Goal: Task Accomplishment & Management: Use online tool/utility

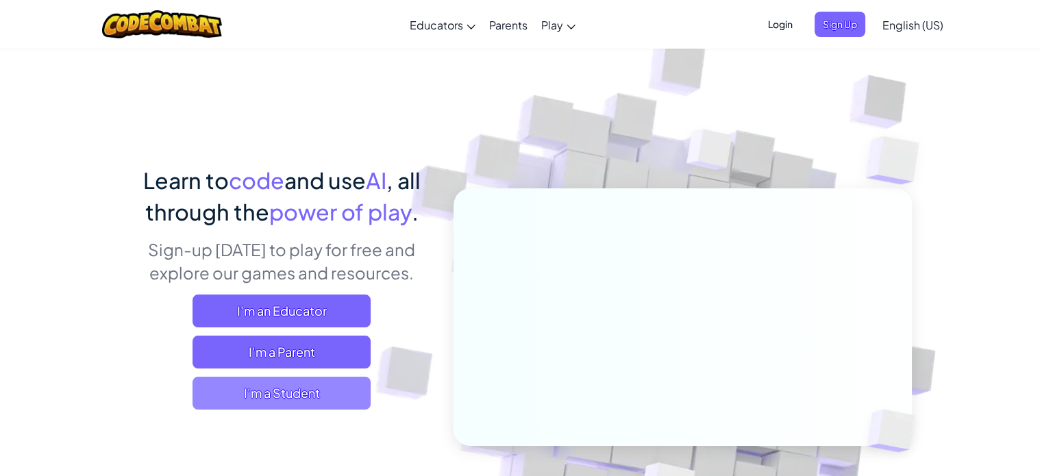
click at [295, 396] on span "I'm a Student" at bounding box center [281, 393] width 178 height 33
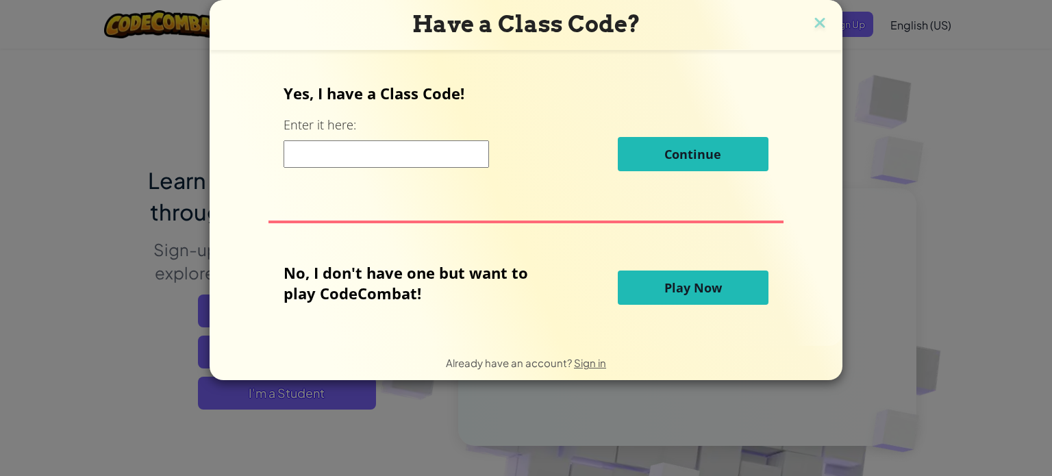
click at [666, 291] on span "Play Now" at bounding box center [693, 287] width 58 height 16
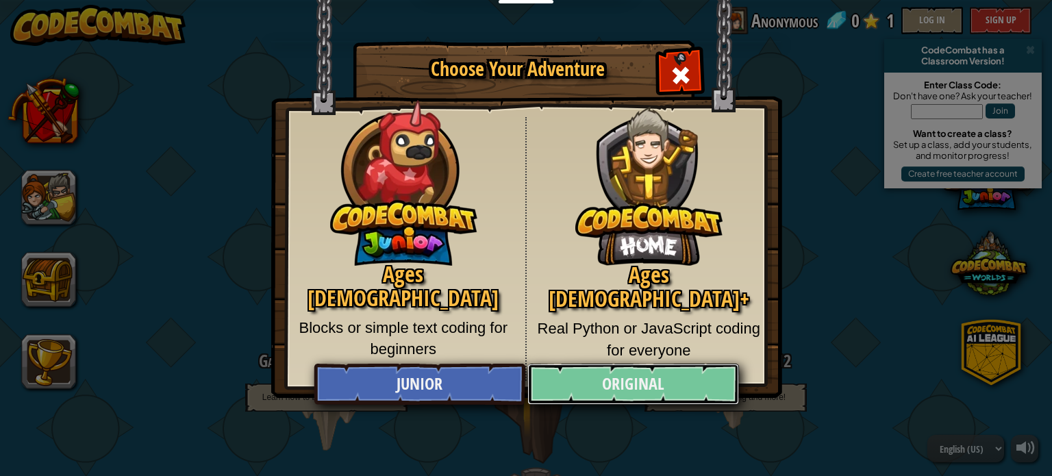
click at [600, 382] on link "Original" at bounding box center [632, 384] width 211 height 41
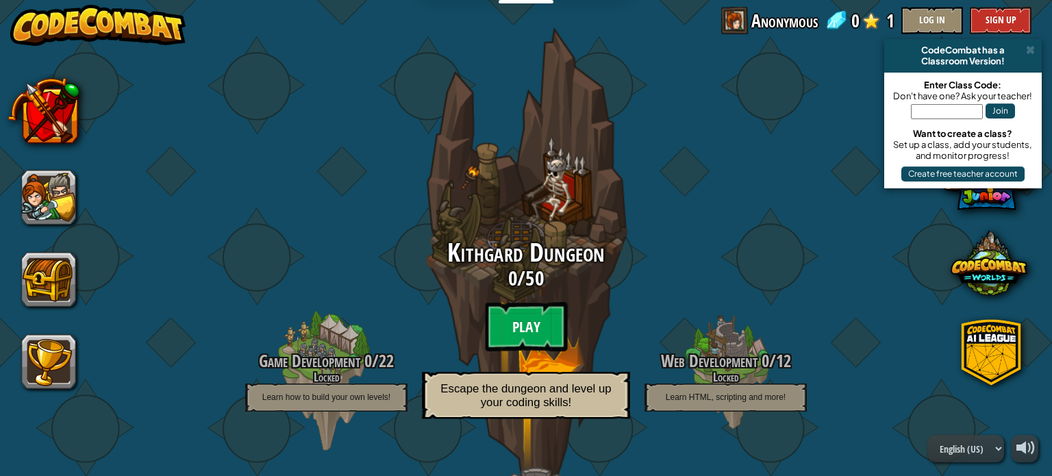
click at [528, 340] on btn "Play" at bounding box center [526, 326] width 82 height 49
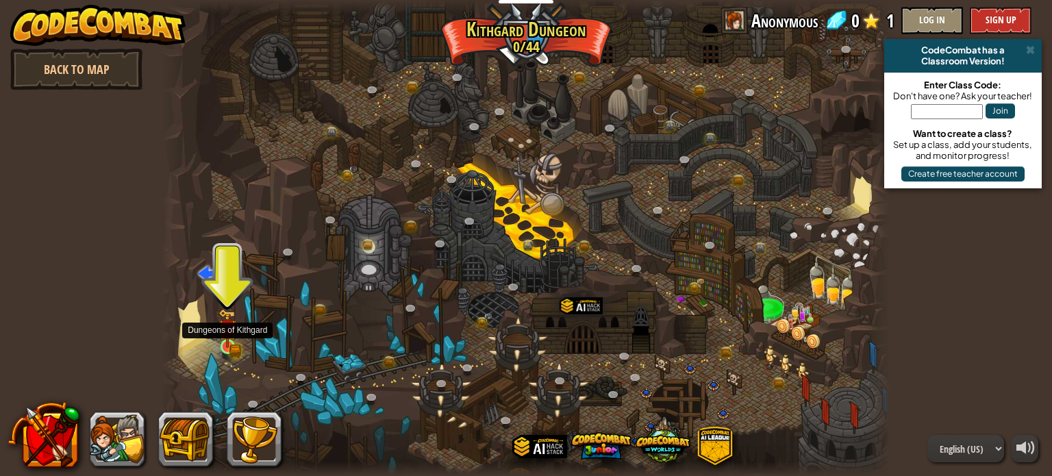
click at [223, 329] on img at bounding box center [228, 328] width 10 height 10
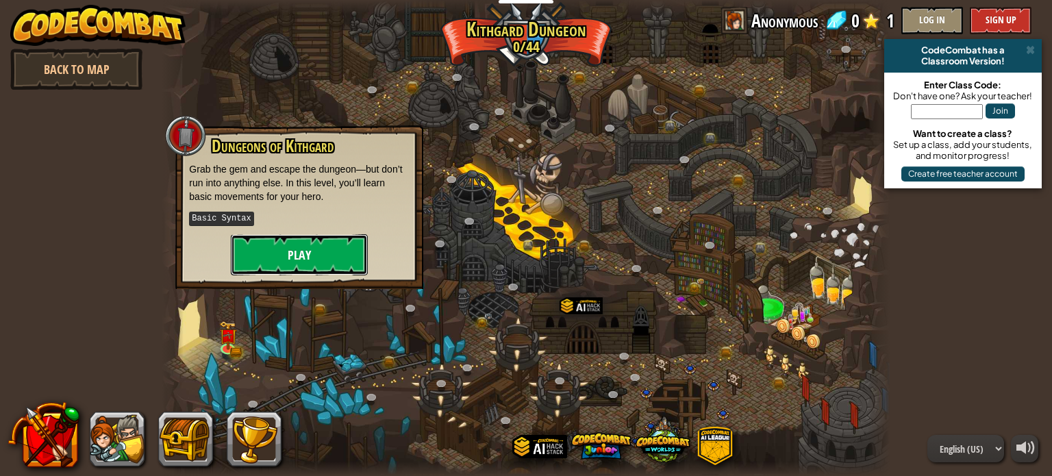
click at [302, 255] on button "Play" at bounding box center [299, 254] width 137 height 41
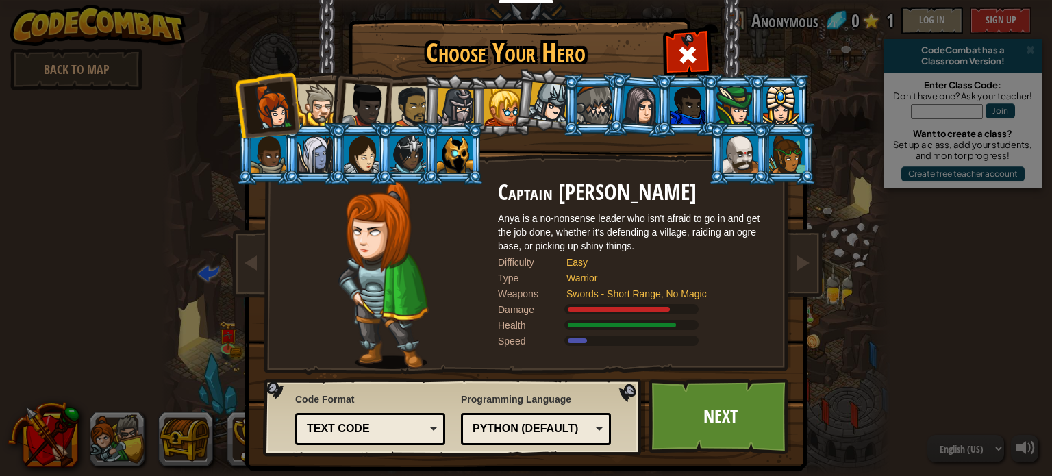
click at [405, 115] on div at bounding box center [411, 107] width 42 height 42
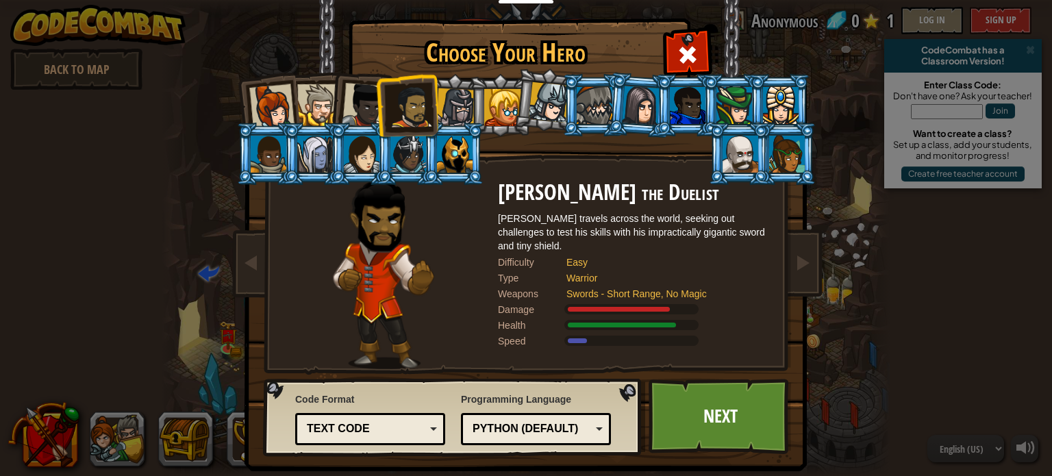
click at [405, 115] on div at bounding box center [411, 107] width 42 height 42
click at [390, 147] on div at bounding box center [408, 154] width 36 height 37
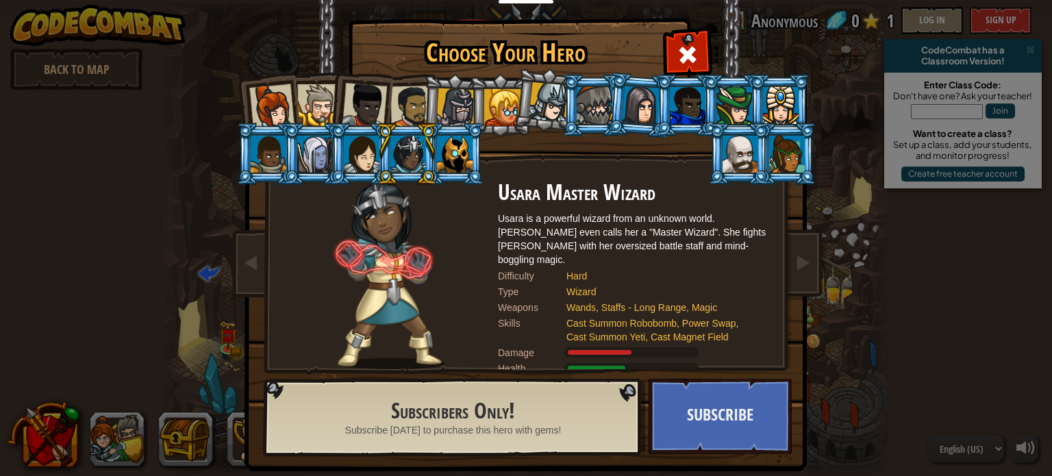
click at [590, 114] on div at bounding box center [595, 105] width 36 height 37
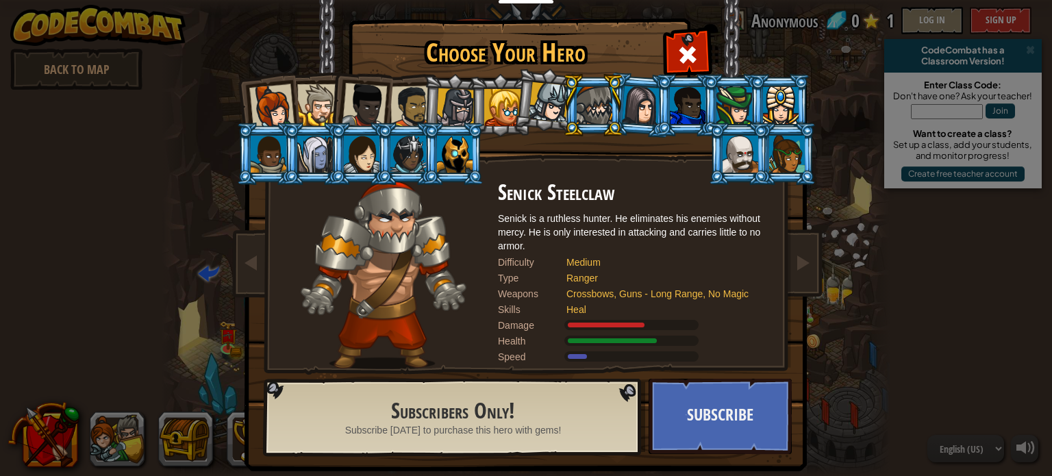
click at [362, 157] on div at bounding box center [362, 154] width 36 height 37
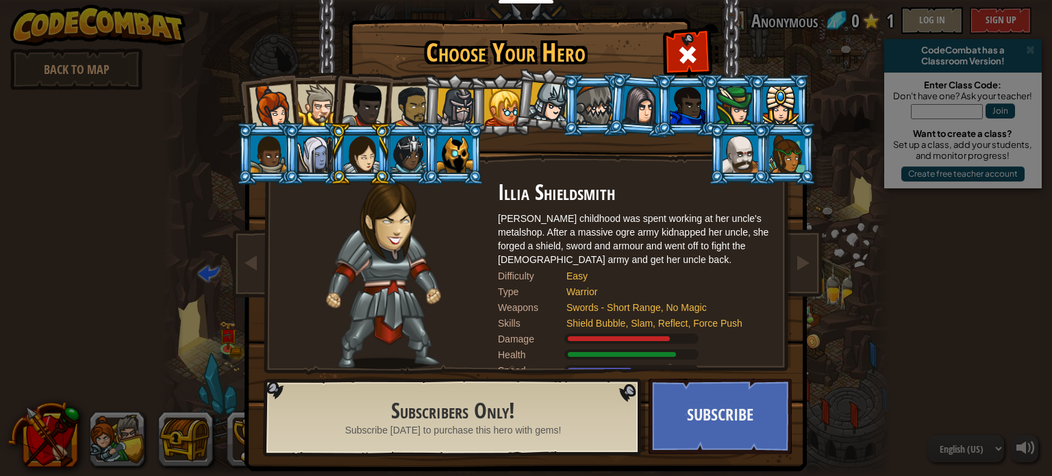
click at [266, 156] on div at bounding box center [269, 154] width 36 height 37
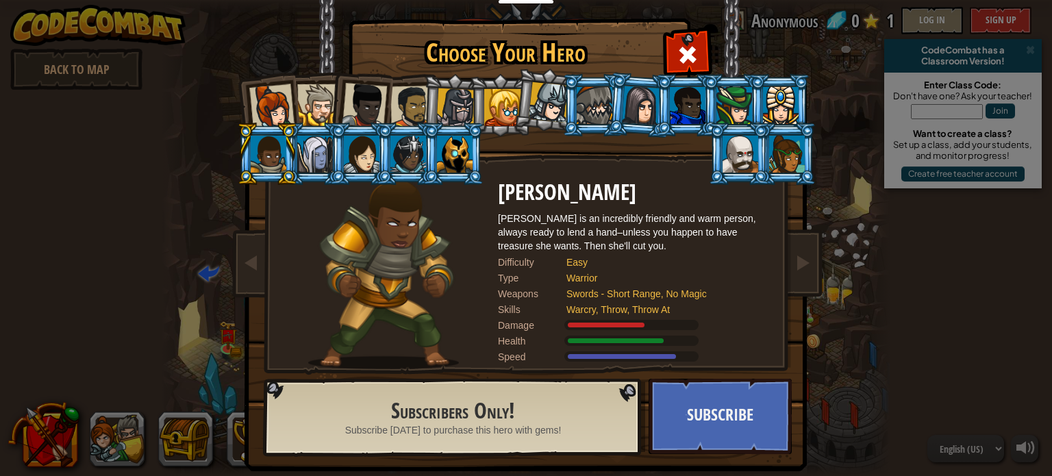
click at [437, 158] on div at bounding box center [455, 154] width 36 height 37
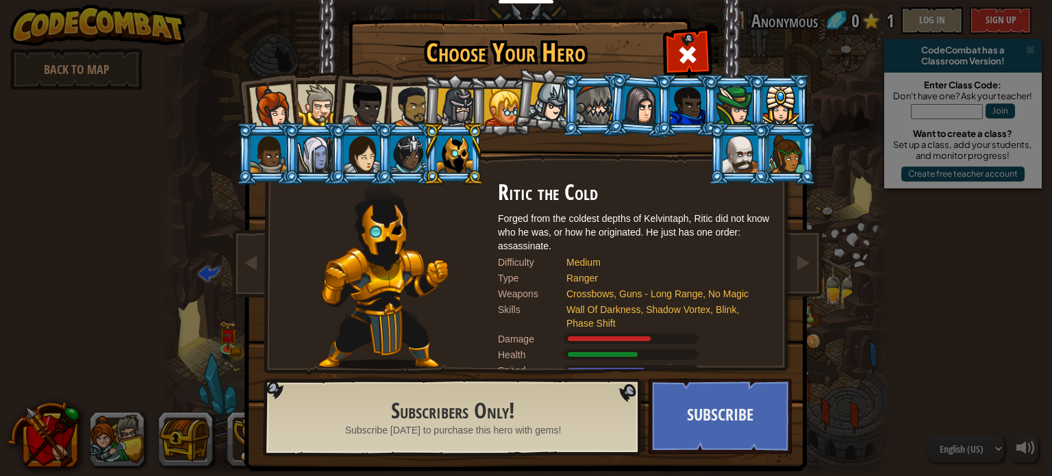
click at [269, 91] on div at bounding box center [271, 106] width 45 height 45
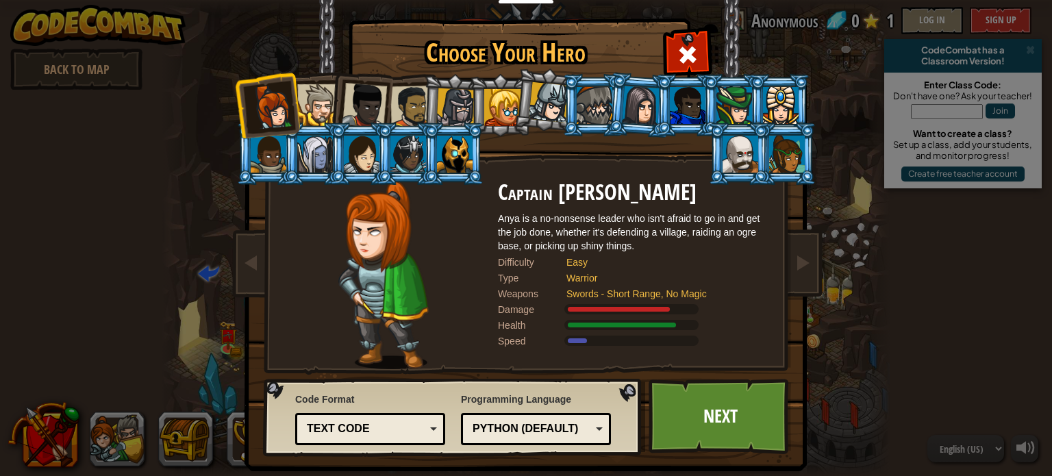
click at [357, 429] on div "Text code" at bounding box center [366, 429] width 118 height 16
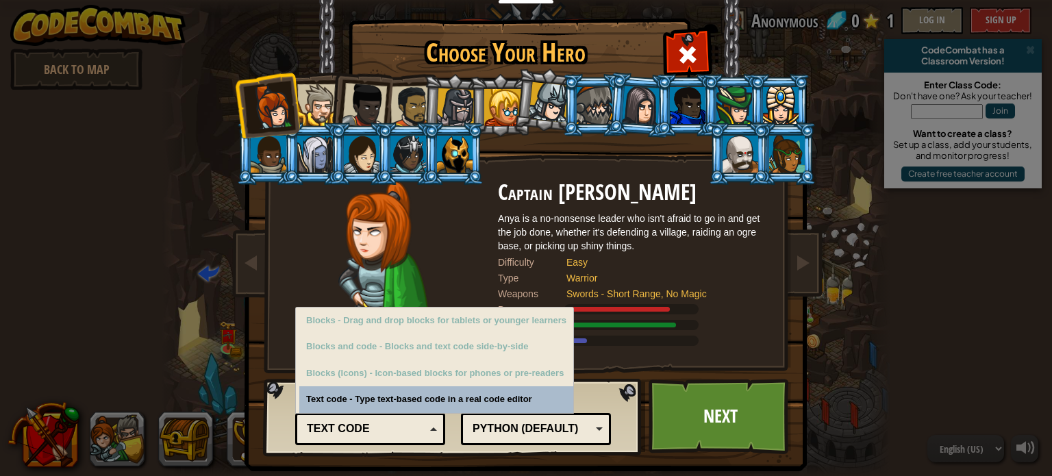
click at [357, 429] on div "Text code" at bounding box center [366, 429] width 118 height 16
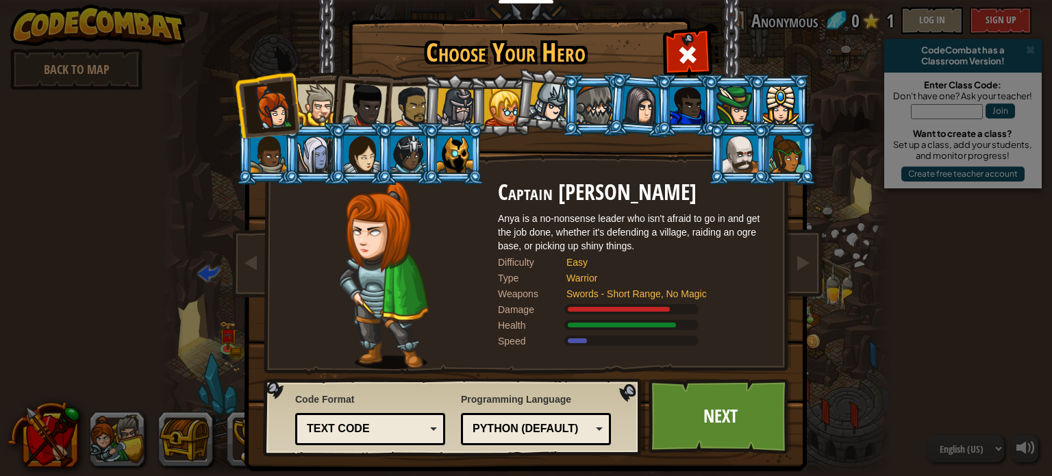
click at [305, 99] on div at bounding box center [318, 105] width 42 height 42
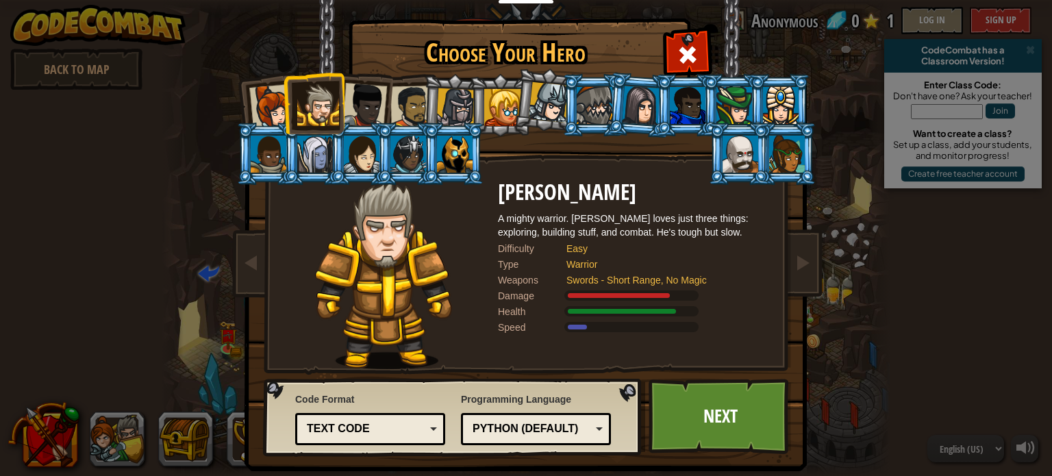
click at [368, 100] on div at bounding box center [364, 105] width 45 height 45
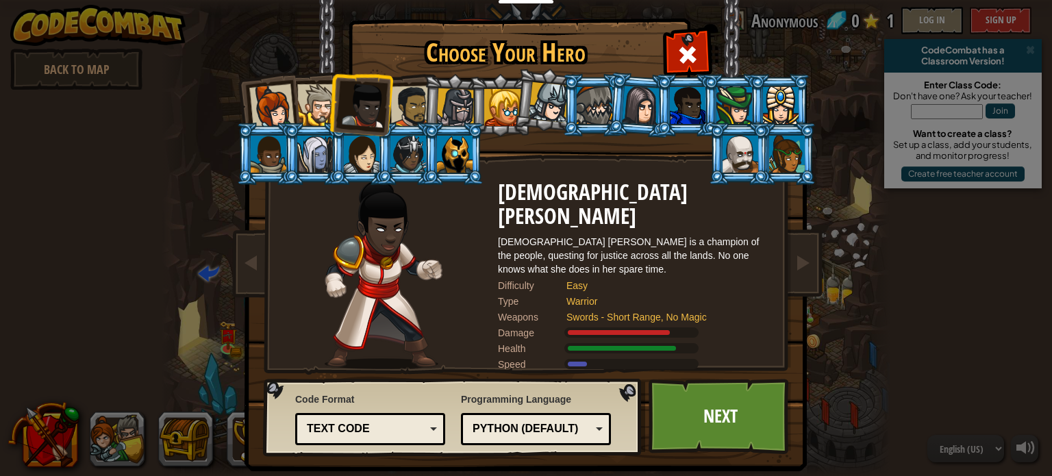
click at [403, 112] on div at bounding box center [411, 107] width 42 height 42
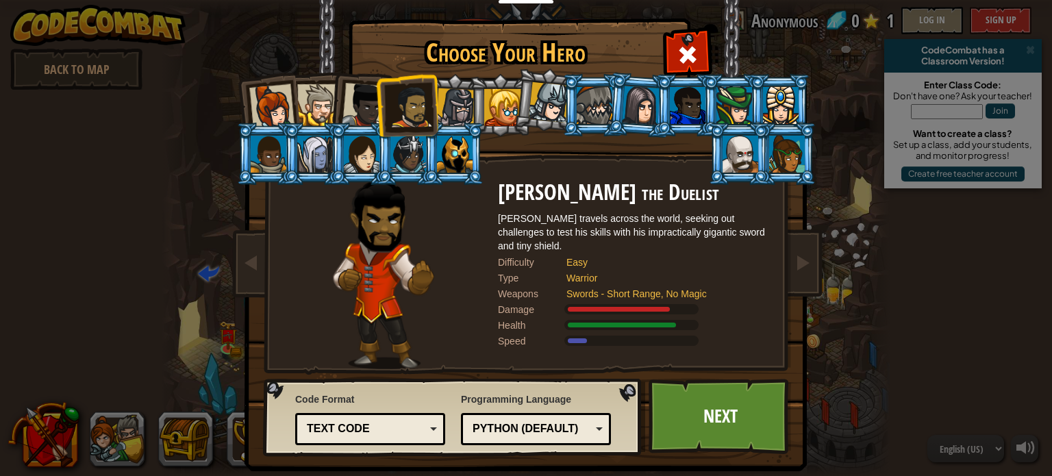
click at [459, 105] on div at bounding box center [455, 107] width 39 height 39
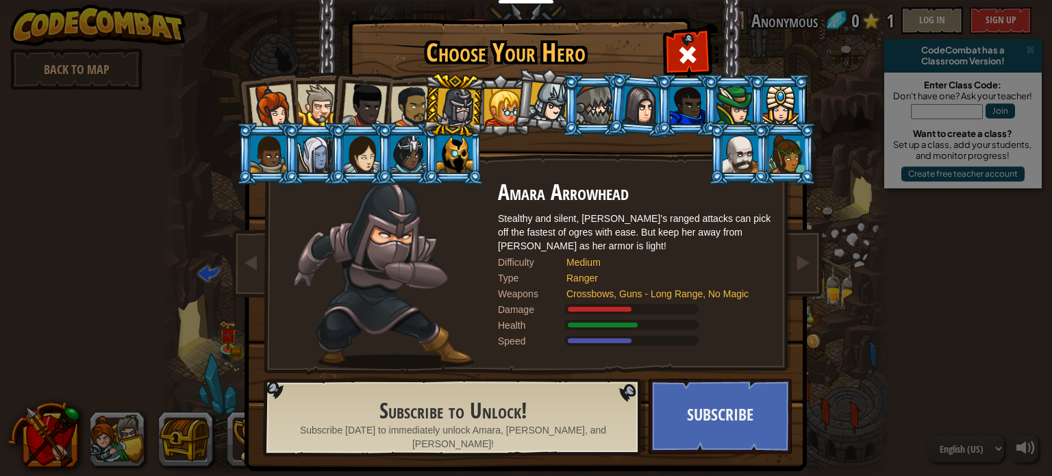
click at [378, 110] on div at bounding box center [364, 105] width 45 height 45
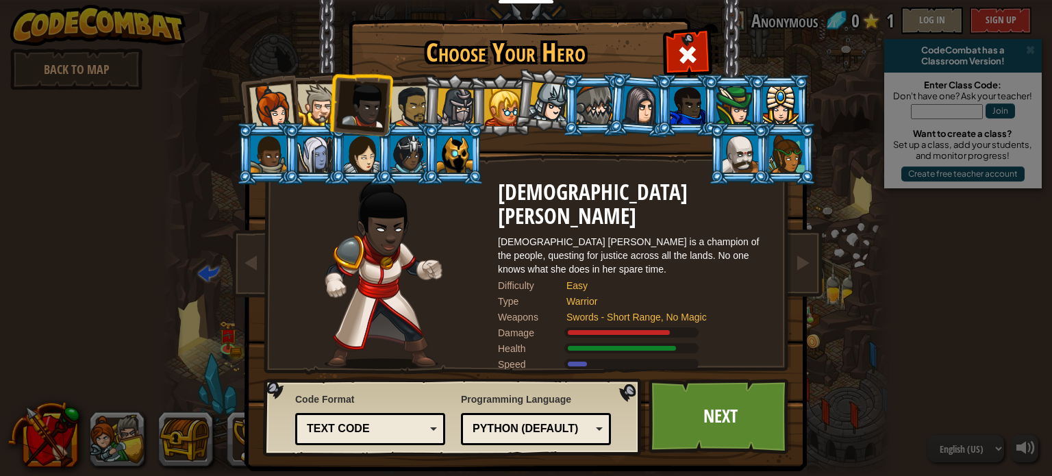
click at [410, 105] on div at bounding box center [411, 107] width 42 height 42
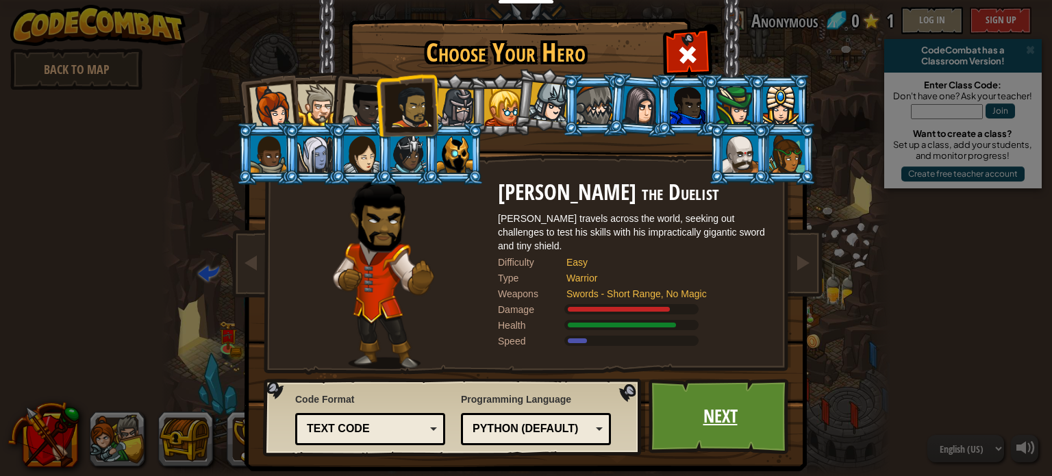
click at [668, 426] on link "Next" at bounding box center [720, 416] width 143 height 75
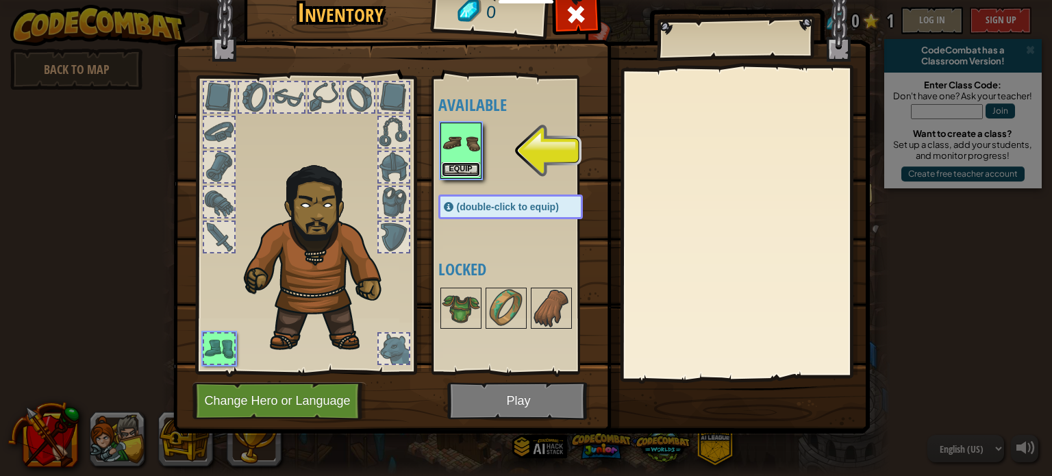
click at [476, 164] on button "Equip" at bounding box center [461, 169] width 38 height 14
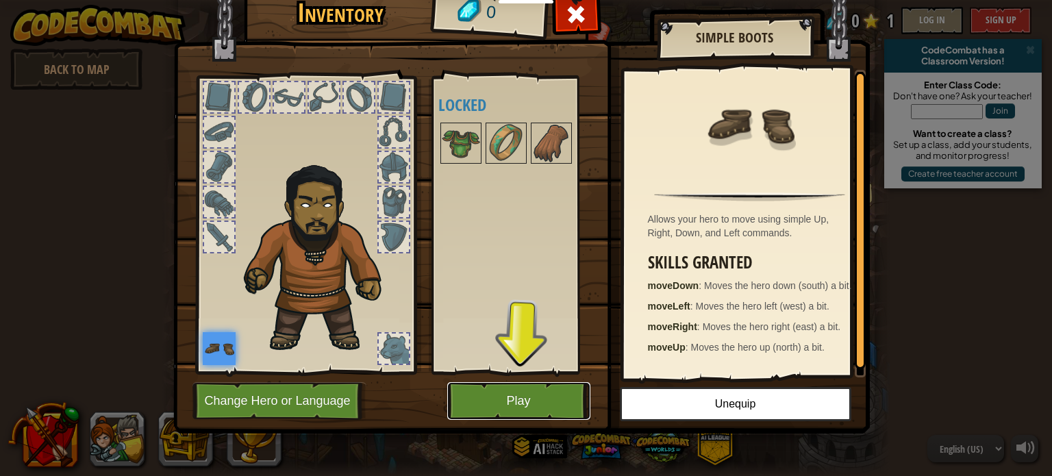
click at [503, 397] on button "Play" at bounding box center [518, 401] width 143 height 38
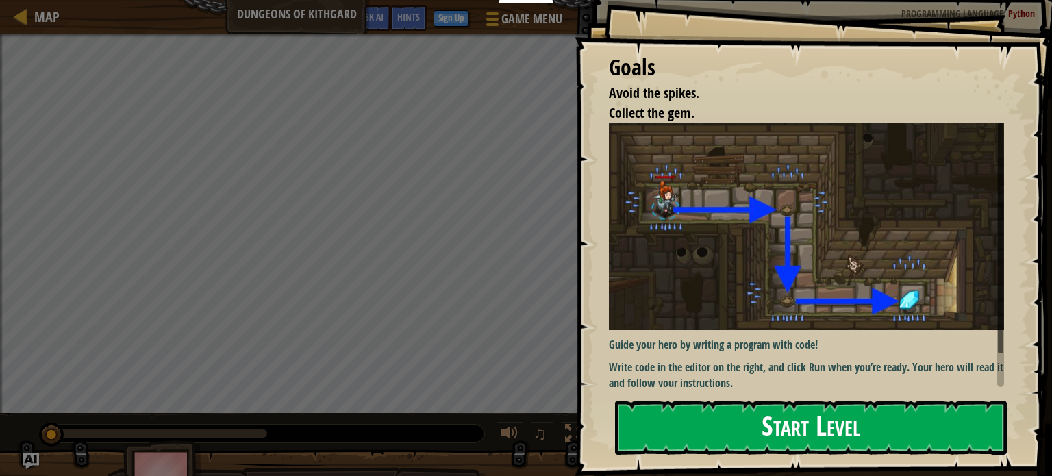
click at [777, 426] on button "Start Level" at bounding box center [811, 428] width 392 height 54
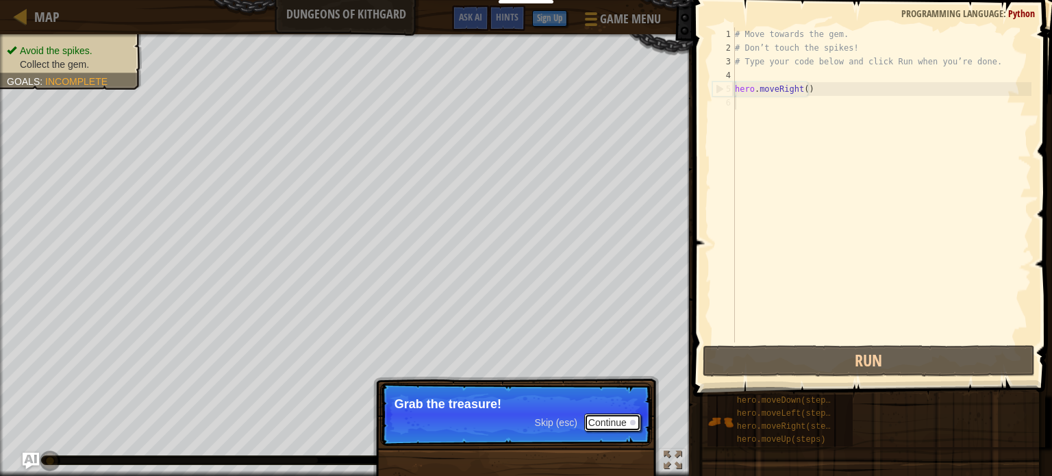
click at [611, 420] on button "Continue" at bounding box center [612, 423] width 57 height 18
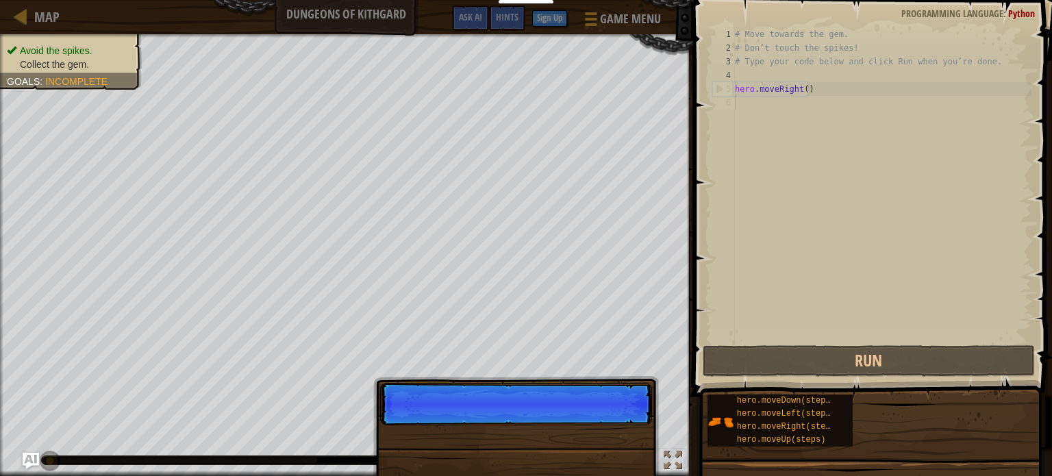
scroll to position [6, 0]
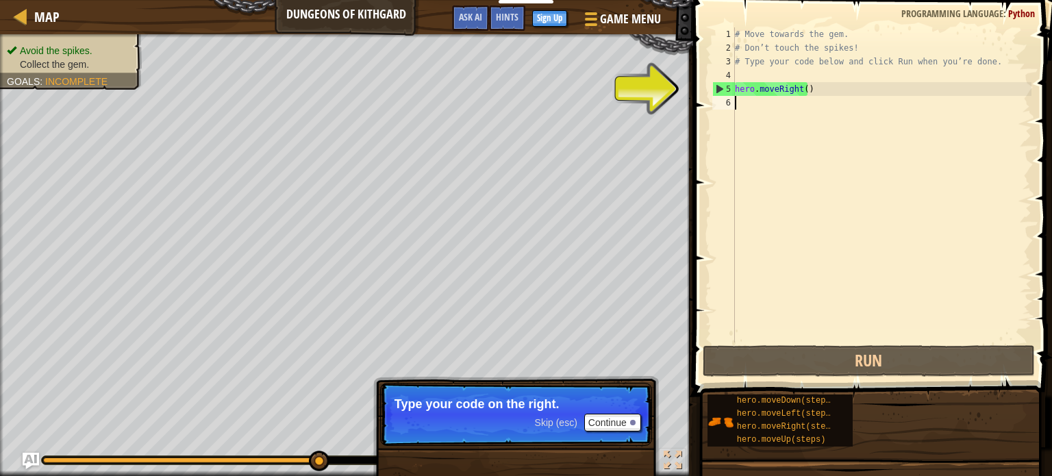
click at [755, 112] on div "# Move towards the gem. # Don’t touch the spikes! # Type your code below and cl…" at bounding box center [881, 198] width 299 height 342
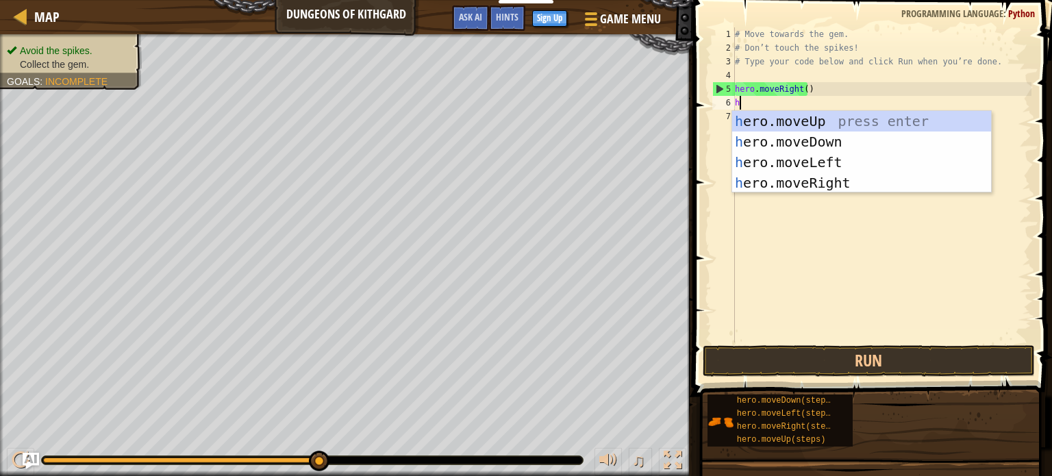
type textarea "he"
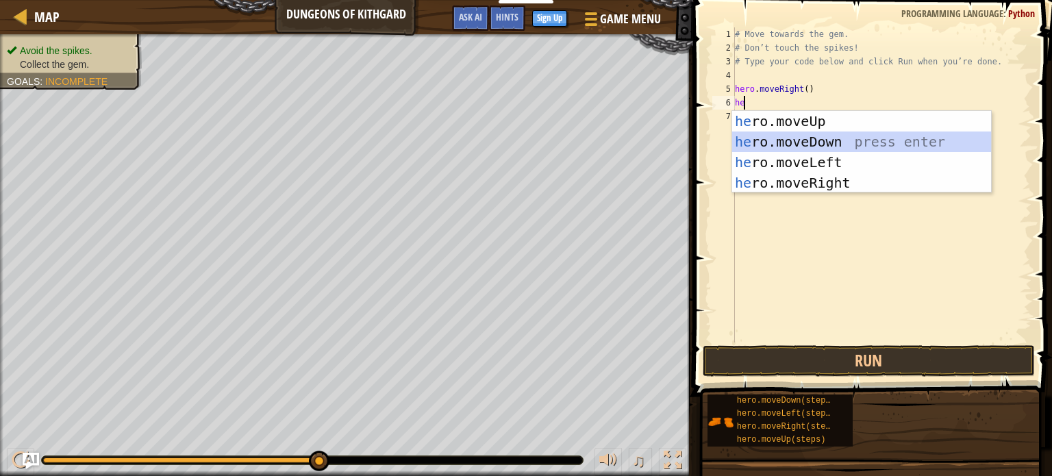
click at [760, 139] on div "he ro.moveUp press enter he ro.moveDown press enter he ro.moveLeft press enter …" at bounding box center [861, 172] width 259 height 123
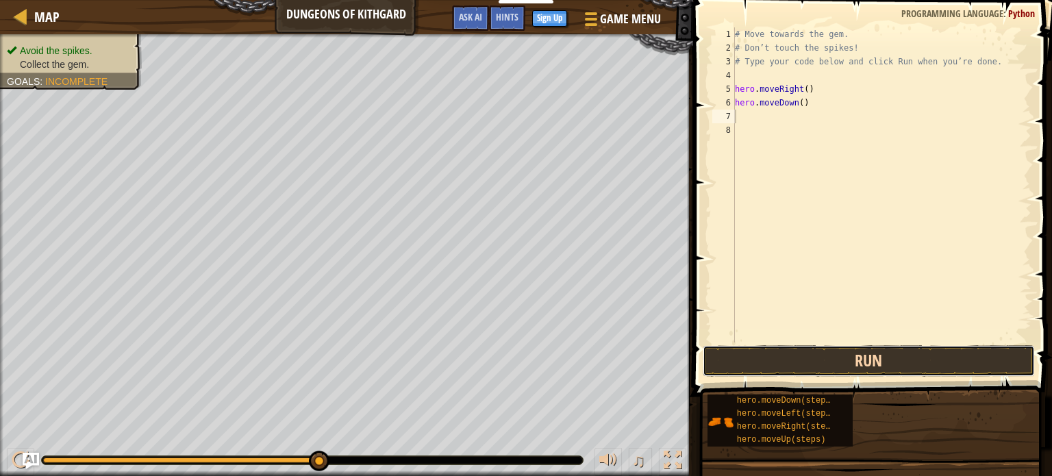
click at [818, 352] on button "Run" at bounding box center [869, 361] width 332 height 32
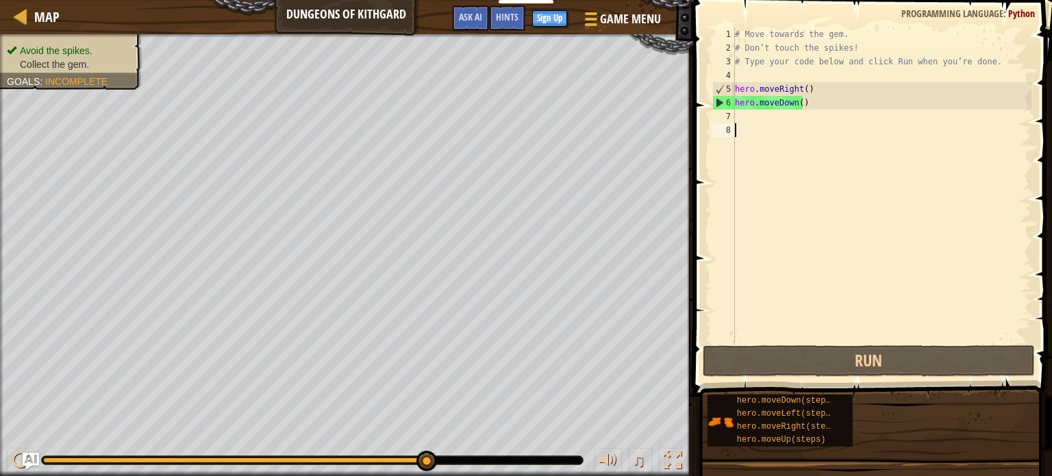
click at [756, 128] on div "# Move towards the gem. # Don’t touch the spikes! # Type your code below and cl…" at bounding box center [881, 198] width 299 height 342
click at [749, 123] on div "# Move towards the gem. # Don’t touch the spikes! # Type your code below and cl…" at bounding box center [881, 198] width 299 height 342
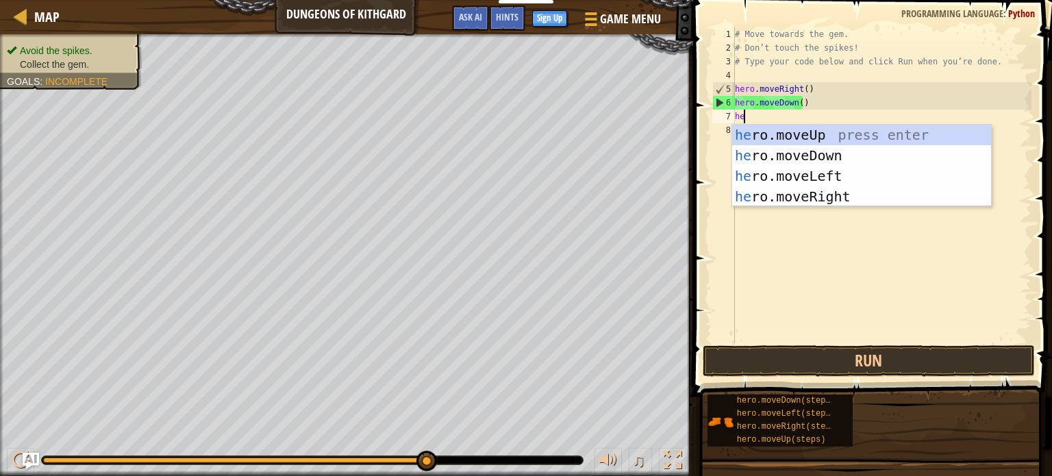
type textarea "her"
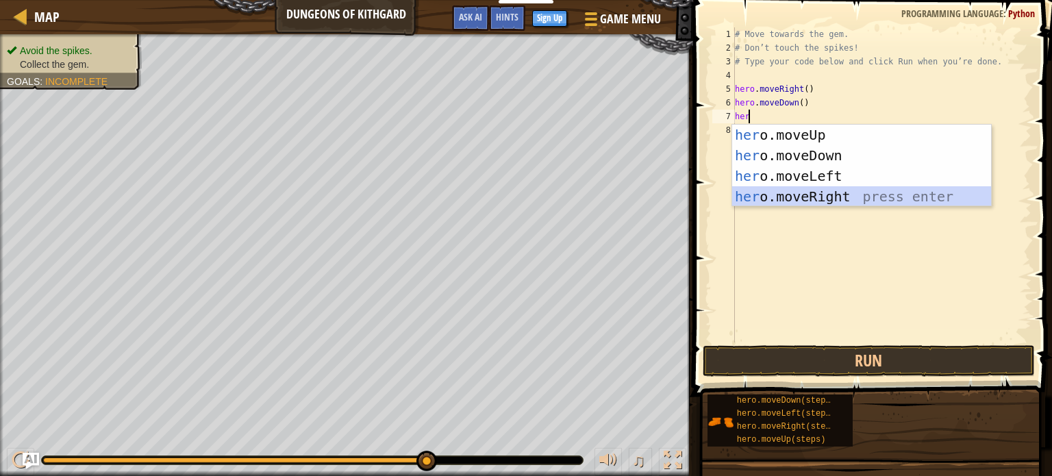
click at [796, 202] on div "her o.moveUp press enter her o.moveDown press enter her o.moveLeft press enter …" at bounding box center [861, 186] width 259 height 123
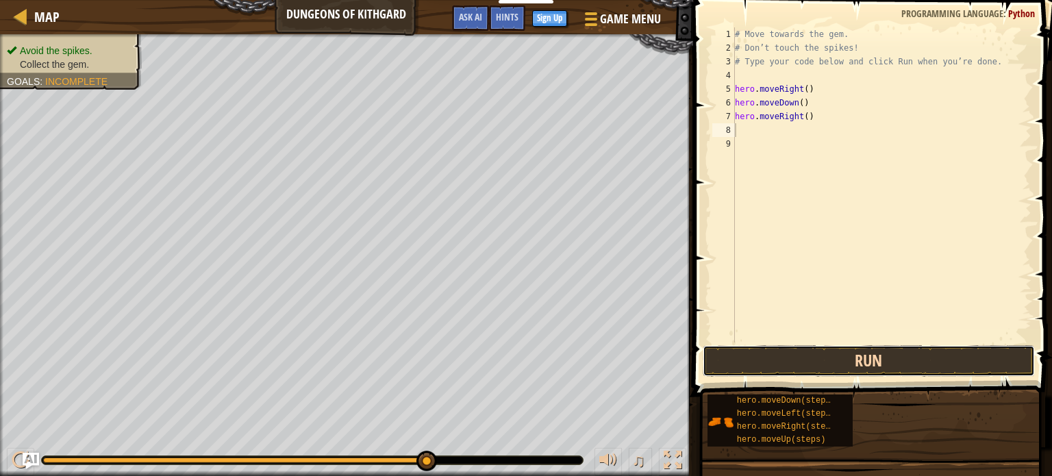
click at [791, 355] on button "Run" at bounding box center [869, 361] width 332 height 32
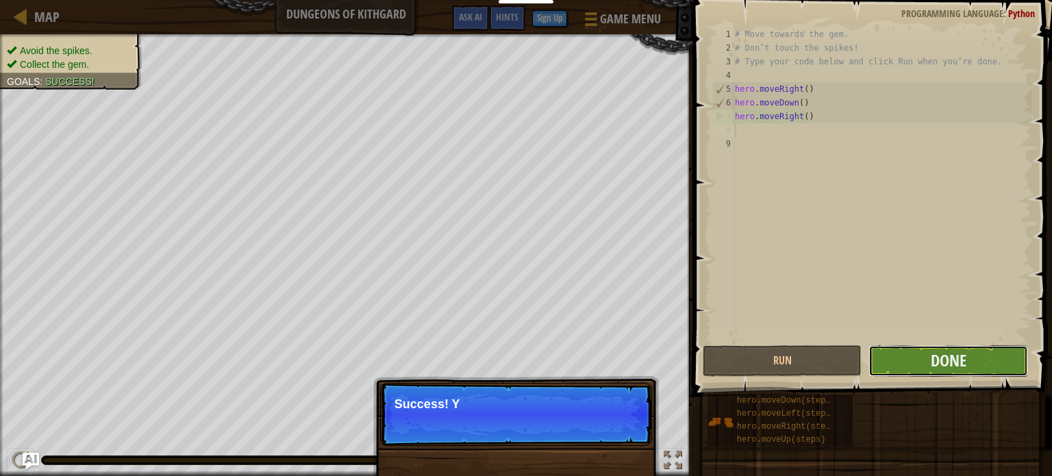
click at [901, 359] on button "Done" at bounding box center [948, 361] width 160 height 32
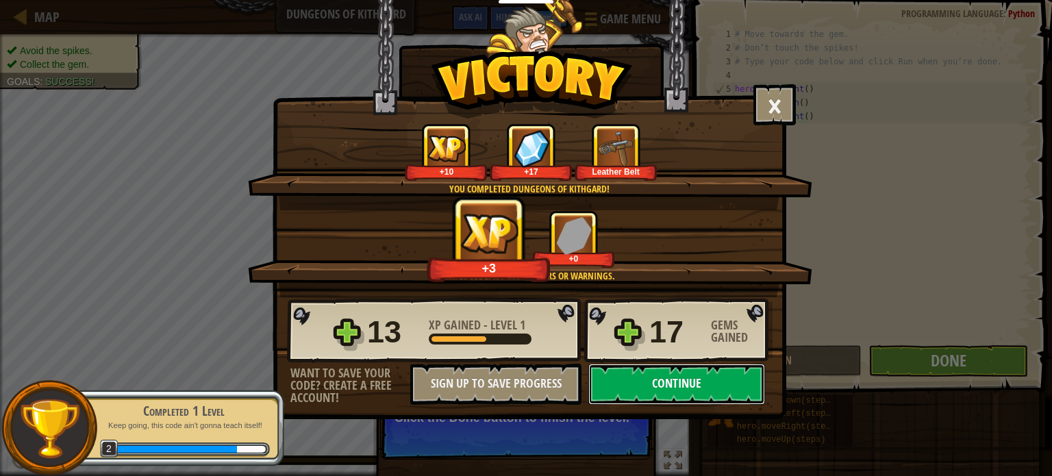
click at [688, 378] on button "Continue" at bounding box center [676, 384] width 177 height 41
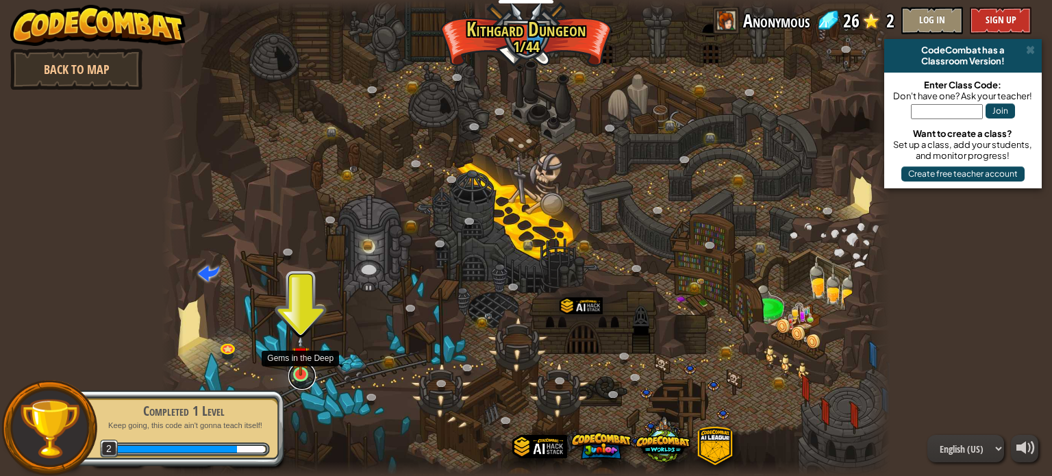
click at [305, 376] on link at bounding box center [301, 375] width 27 height 27
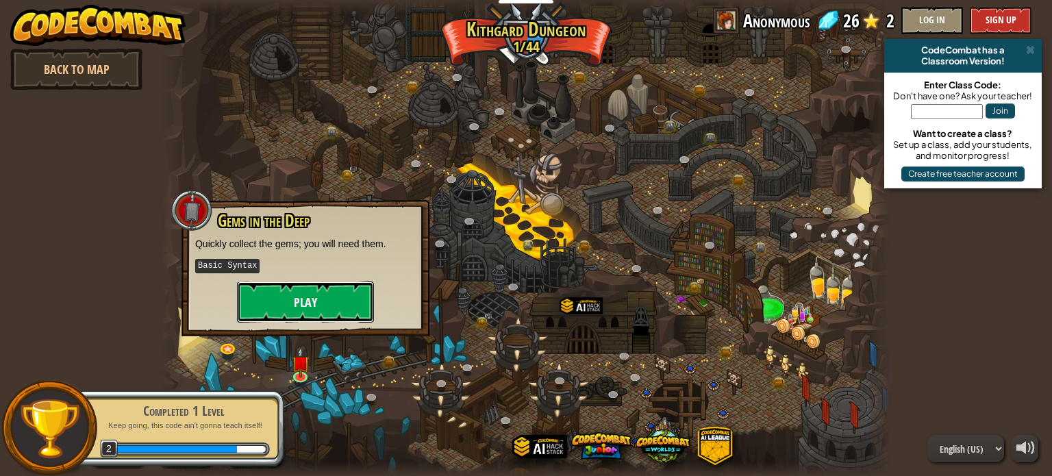
click at [292, 304] on button "Play" at bounding box center [305, 301] width 137 height 41
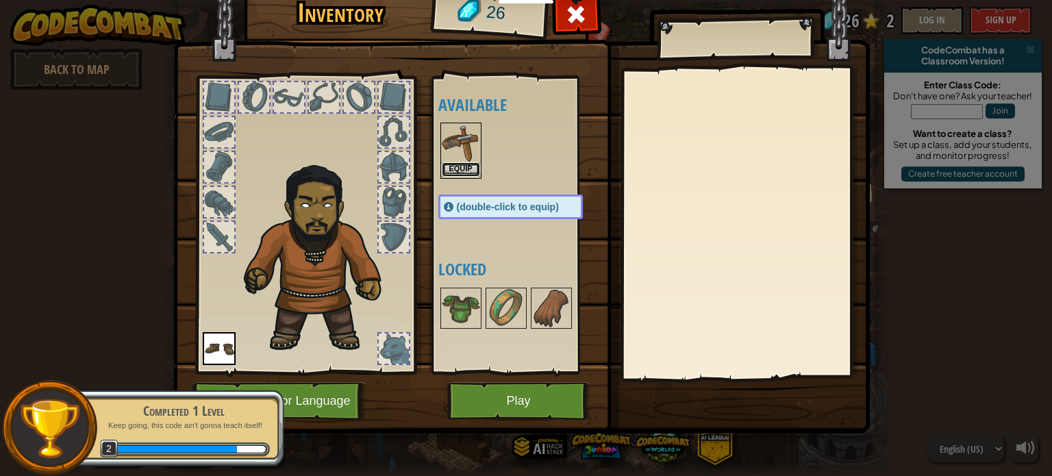
click at [467, 175] on button "Equip" at bounding box center [461, 169] width 38 height 14
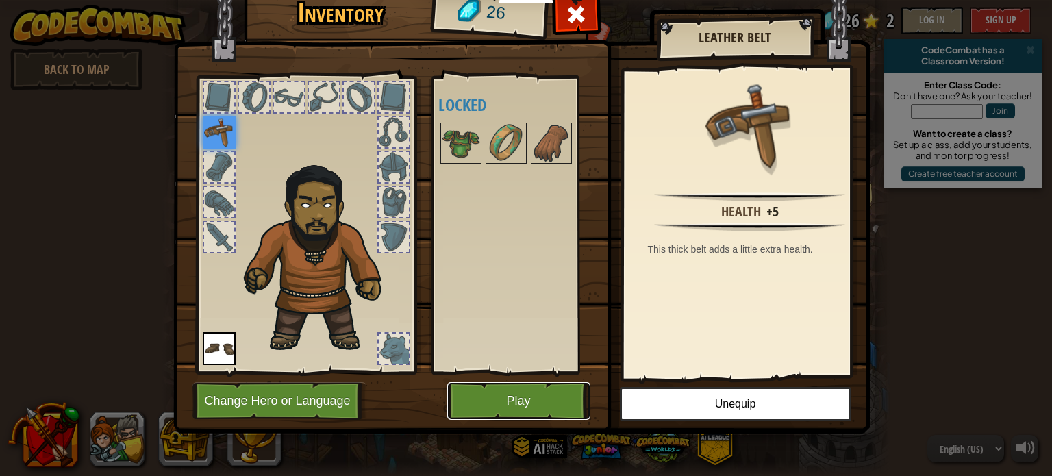
click at [512, 392] on button "Play" at bounding box center [518, 401] width 143 height 38
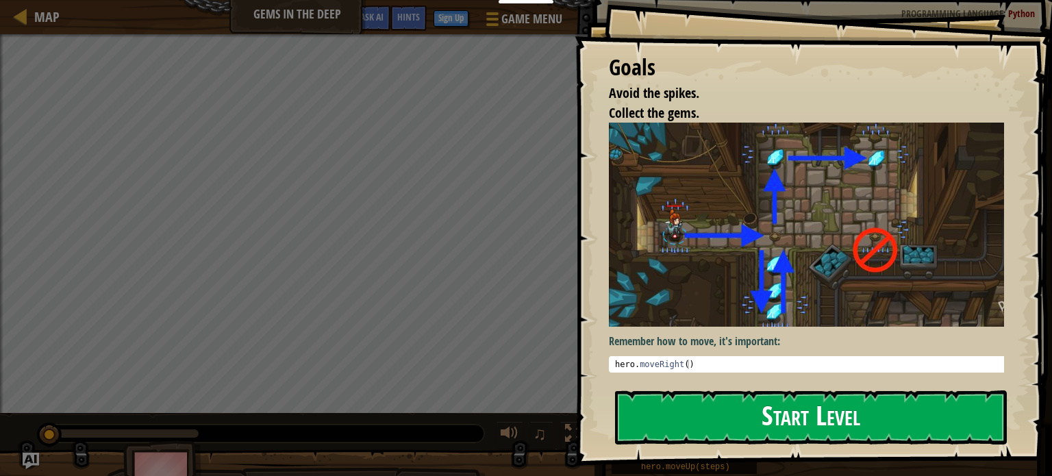
click at [660, 412] on button "Start Level" at bounding box center [811, 417] width 392 height 54
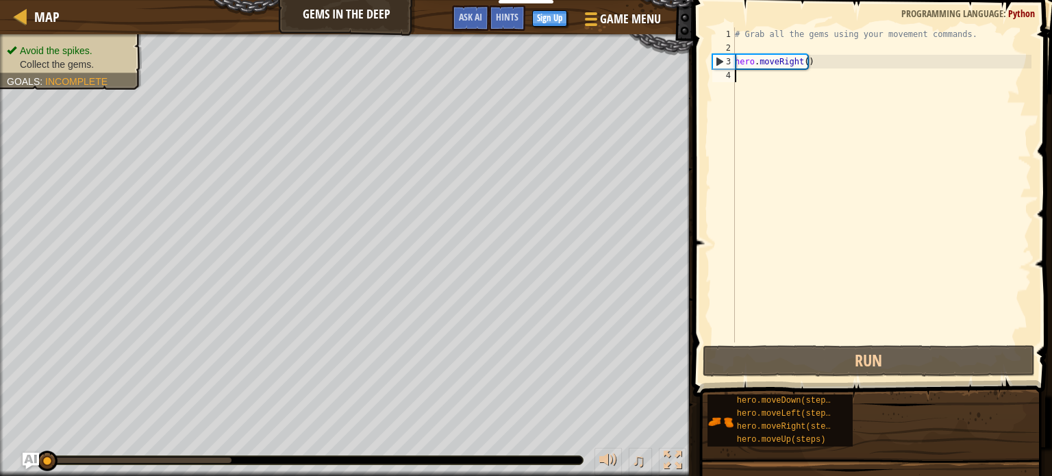
scroll to position [6, 0]
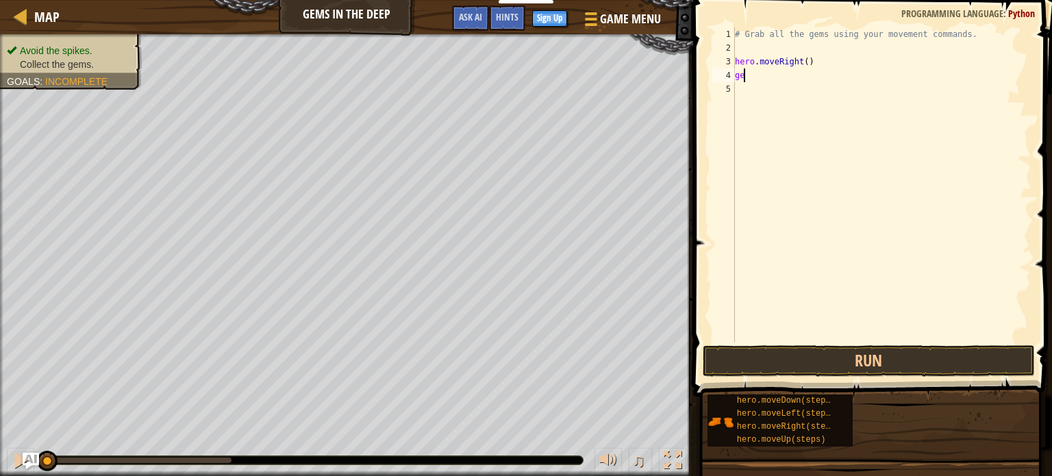
type textarea "g"
type textarea "h"
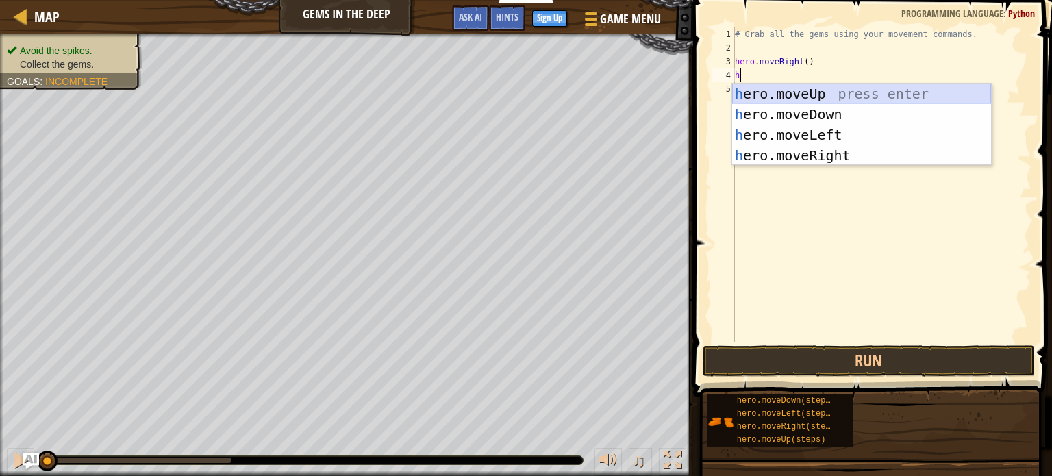
click at [775, 95] on div "h ero.moveUp press enter h ero.moveDown press enter h ero.moveLeft press enter …" at bounding box center [861, 145] width 259 height 123
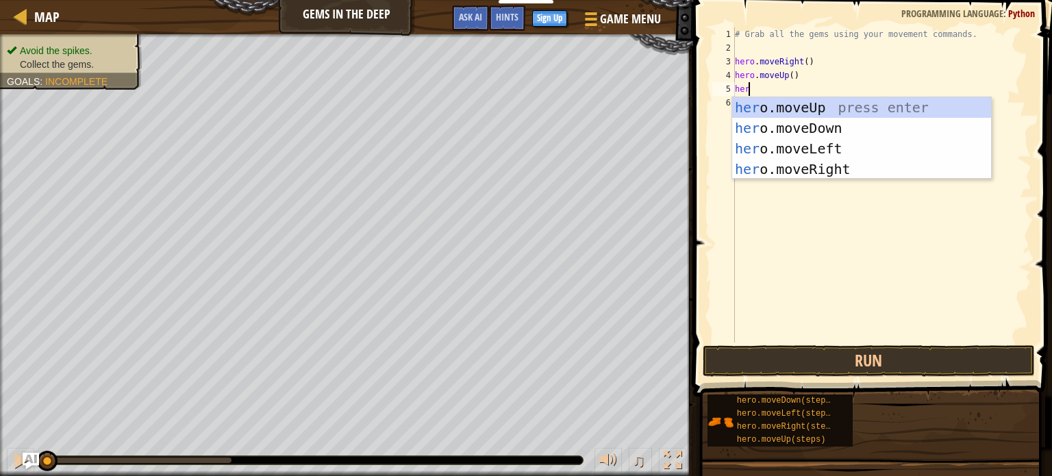
type textarea "hero"
click at [783, 166] on div "hero .moveUp press enter hero .moveDown press enter hero .moveLeft press enter …" at bounding box center [861, 158] width 259 height 123
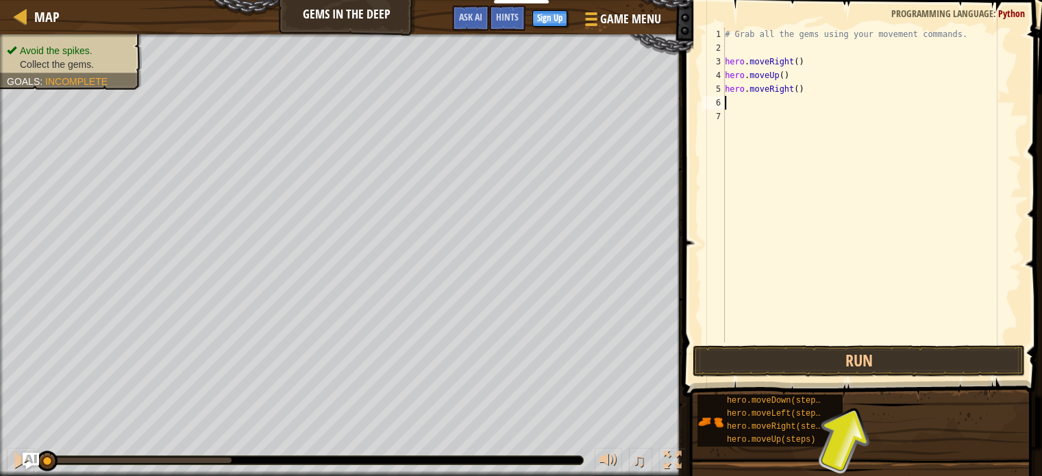
type textarea "g"
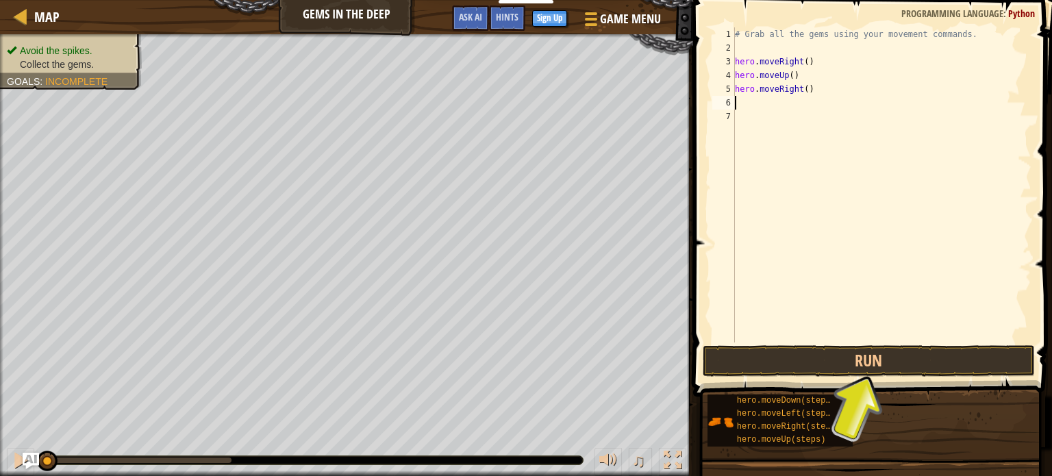
type textarea "h"
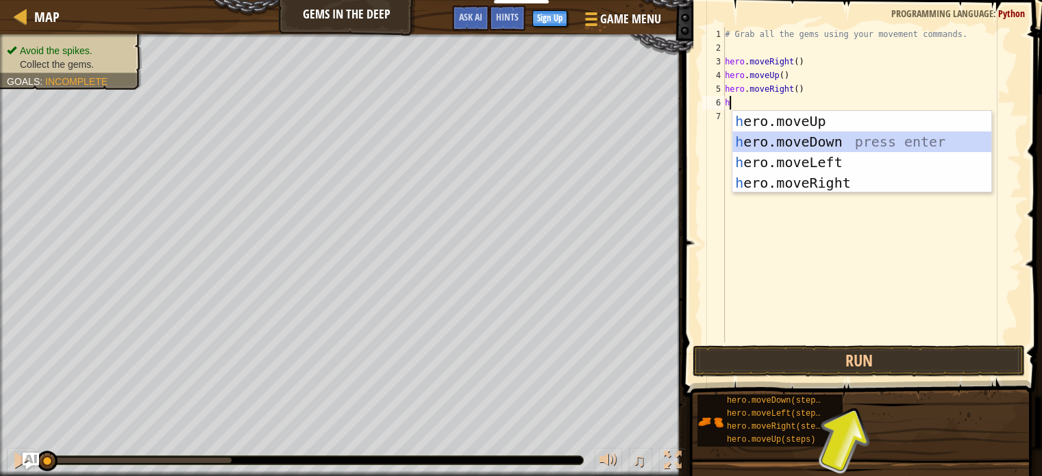
click at [769, 142] on div "h ero.moveUp press enter h ero.moveDown press enter h ero.moveLeft press enter …" at bounding box center [861, 172] width 259 height 123
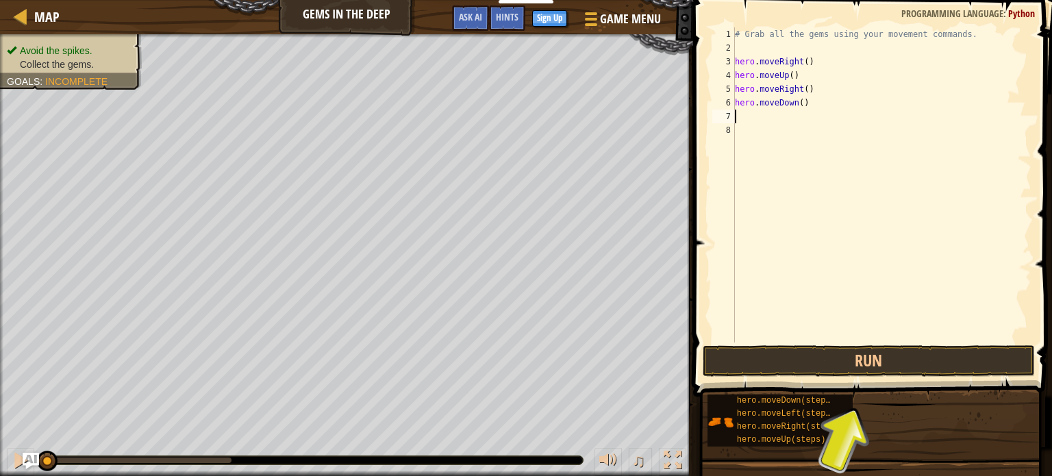
type textarea "g"
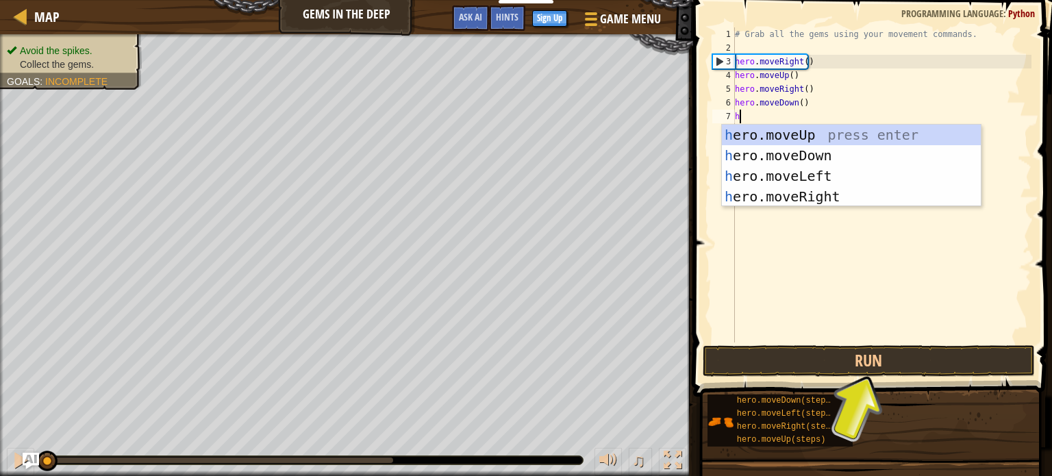
type textarea "her"
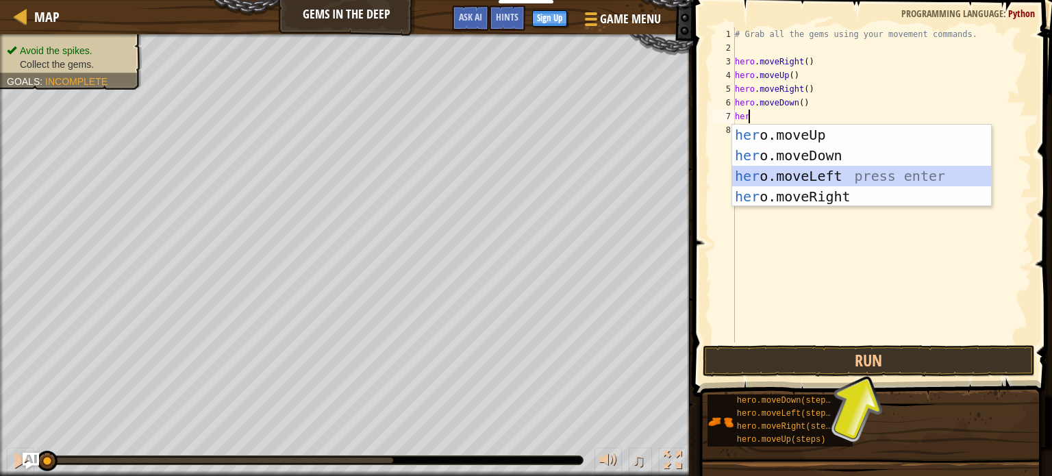
click at [772, 169] on div "her o.moveUp press enter her o.moveDown press enter her o.moveLeft press enter …" at bounding box center [861, 186] width 259 height 123
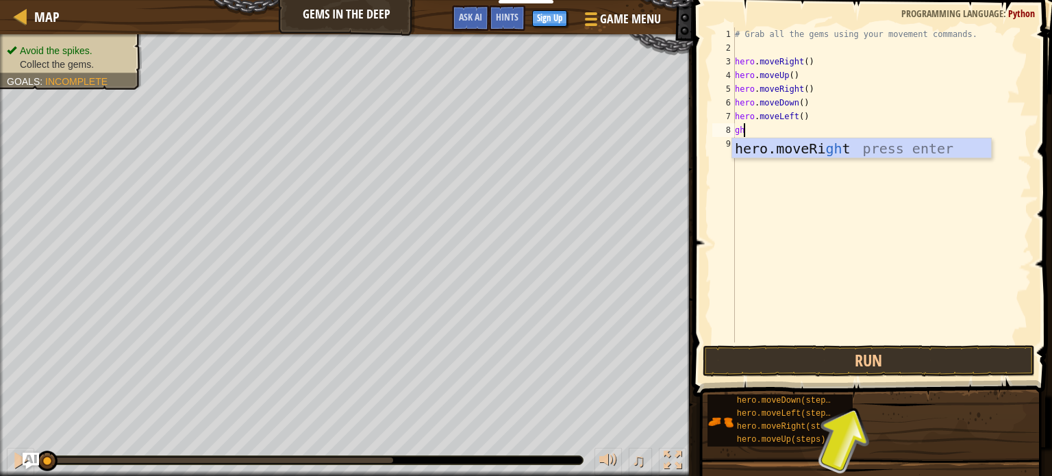
type textarea "g"
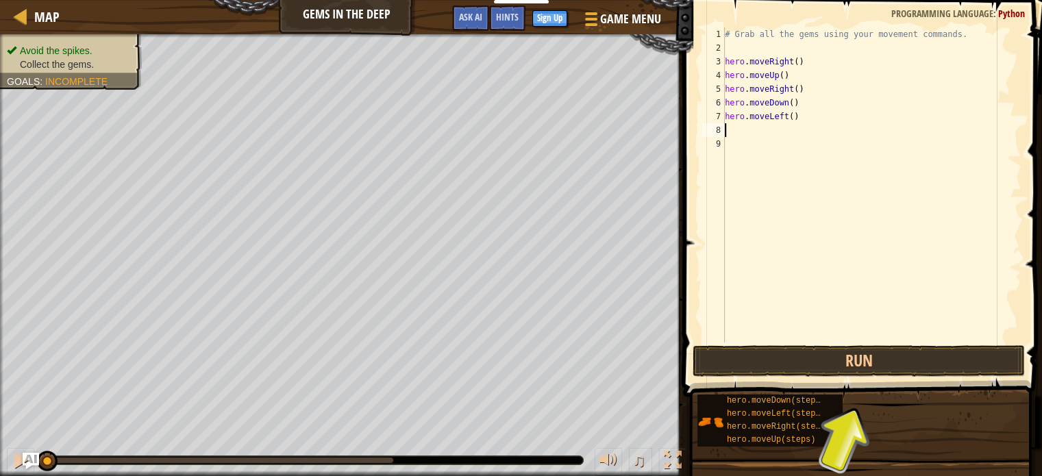
type textarea "h"
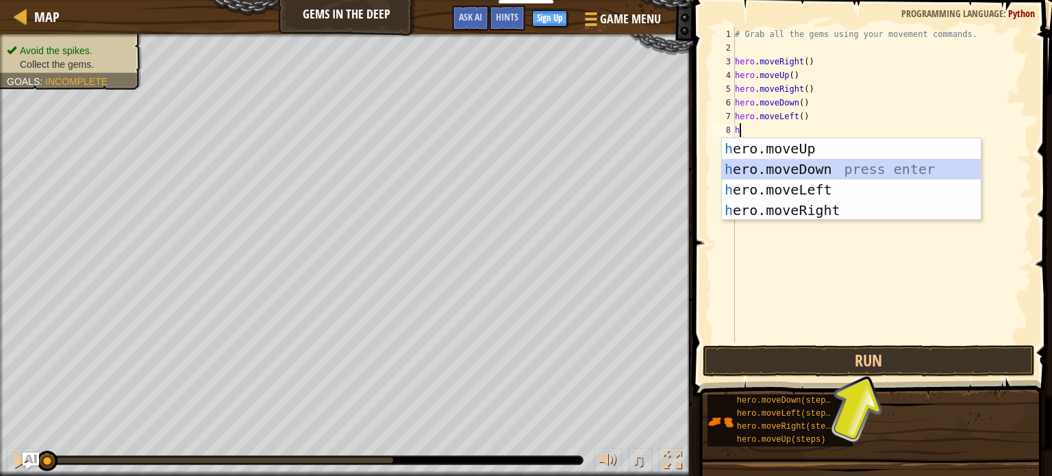
click at [766, 168] on div "h ero.moveUp press enter h ero.moveDown press enter h ero.moveLeft press enter …" at bounding box center [851, 199] width 259 height 123
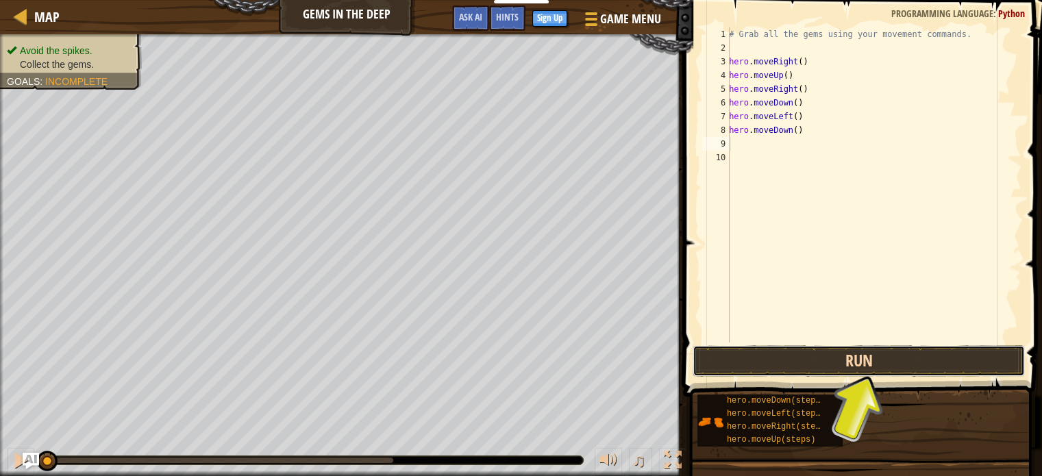
click at [768, 368] on button "Run" at bounding box center [858, 361] width 332 height 32
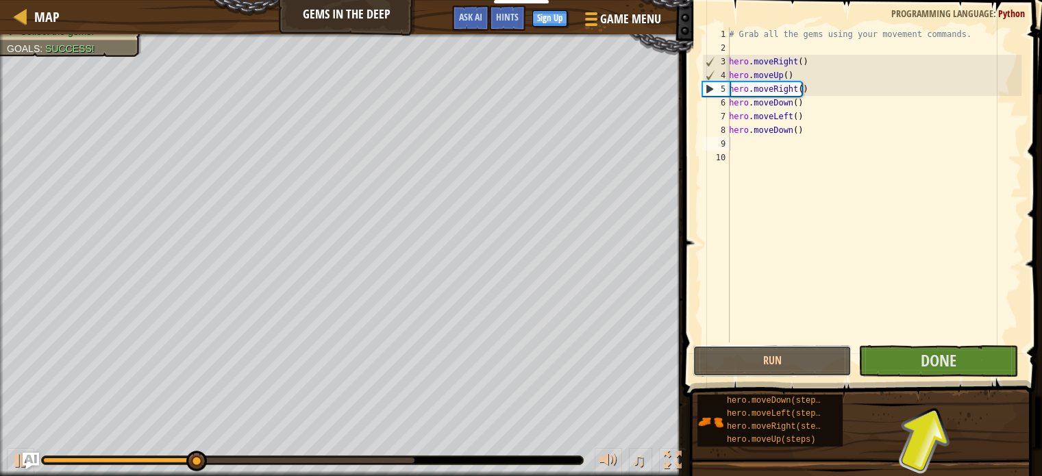
drag, startPoint x: 768, startPoint y: 368, endPoint x: 739, endPoint y: 291, distance: 81.9
click at [739, 291] on div "1 2 3 4 5 6 7 8 9 10 # Grab all the gems using your movement commands. hero . m…" at bounding box center [860, 225] width 363 height 437
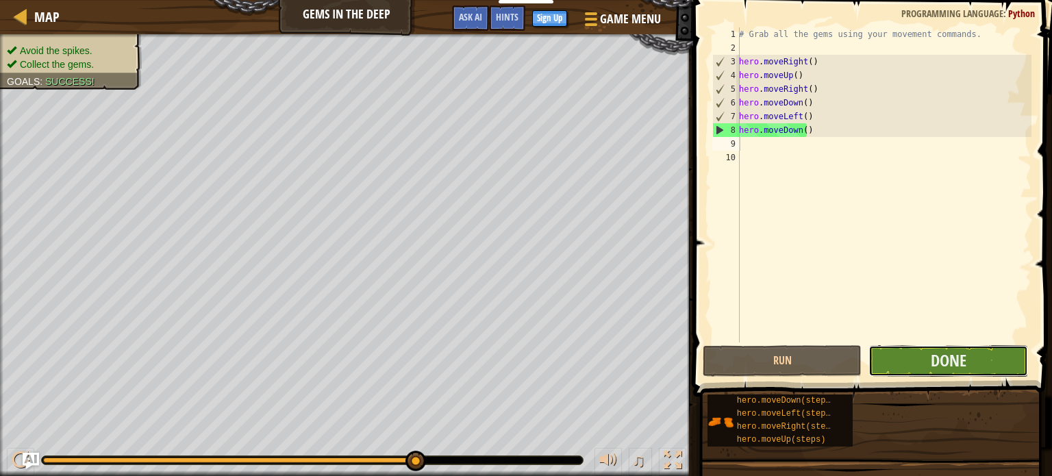
click at [898, 360] on button "Done" at bounding box center [948, 361] width 160 height 32
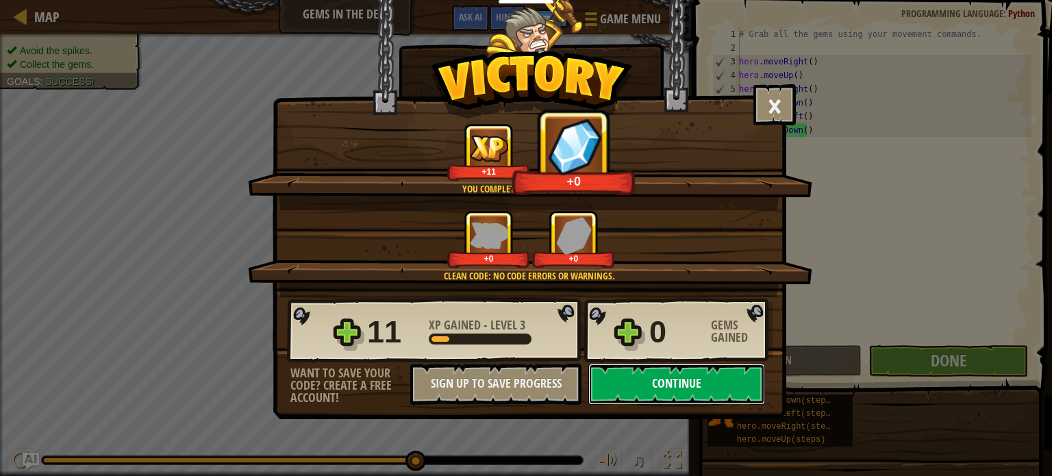
click at [657, 388] on button "Continue" at bounding box center [676, 384] width 177 height 41
